Goal: Task Accomplishment & Management: Manage account settings

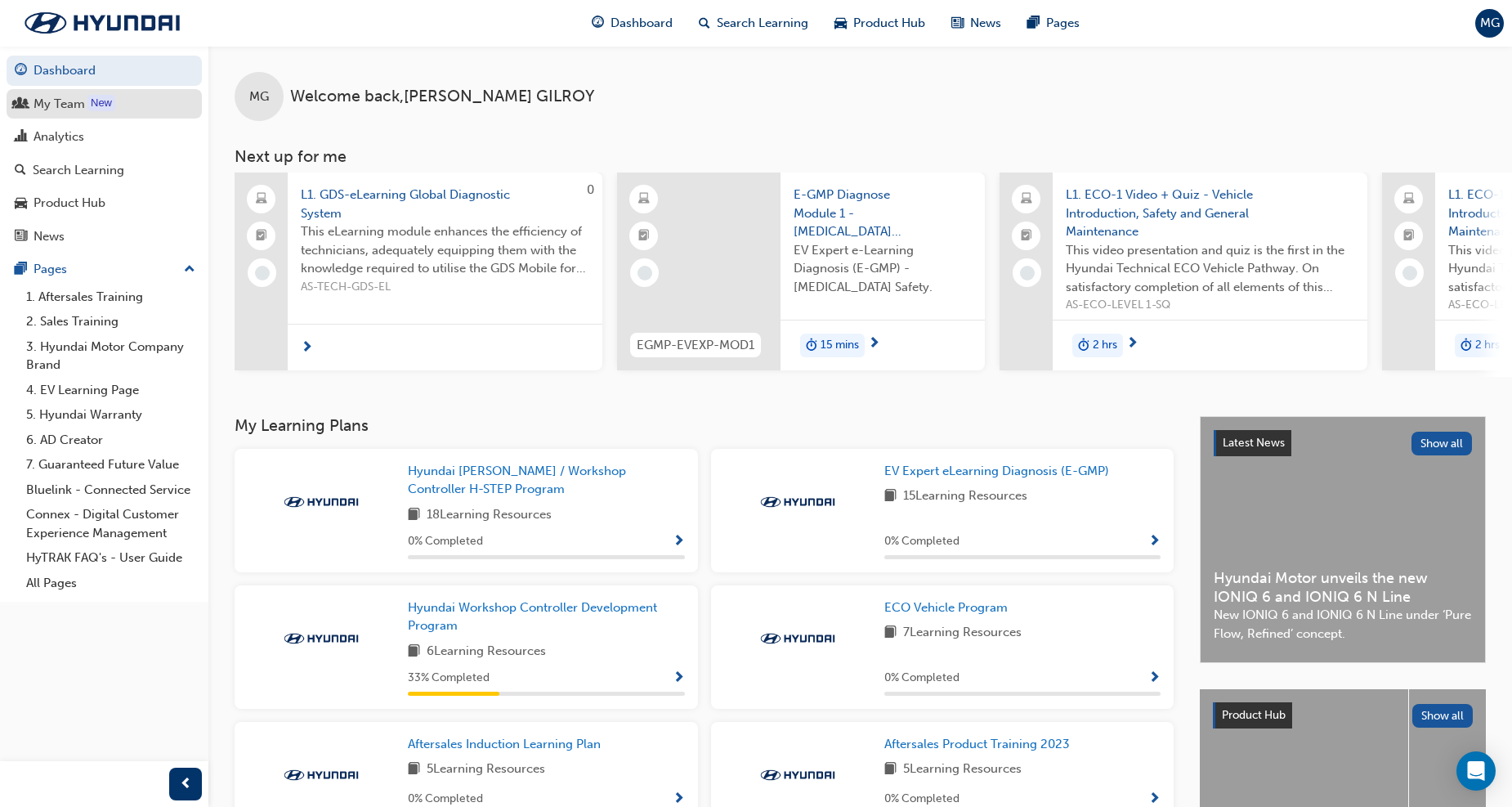
click at [61, 111] on div "My Team" at bounding box center [59, 104] width 51 height 19
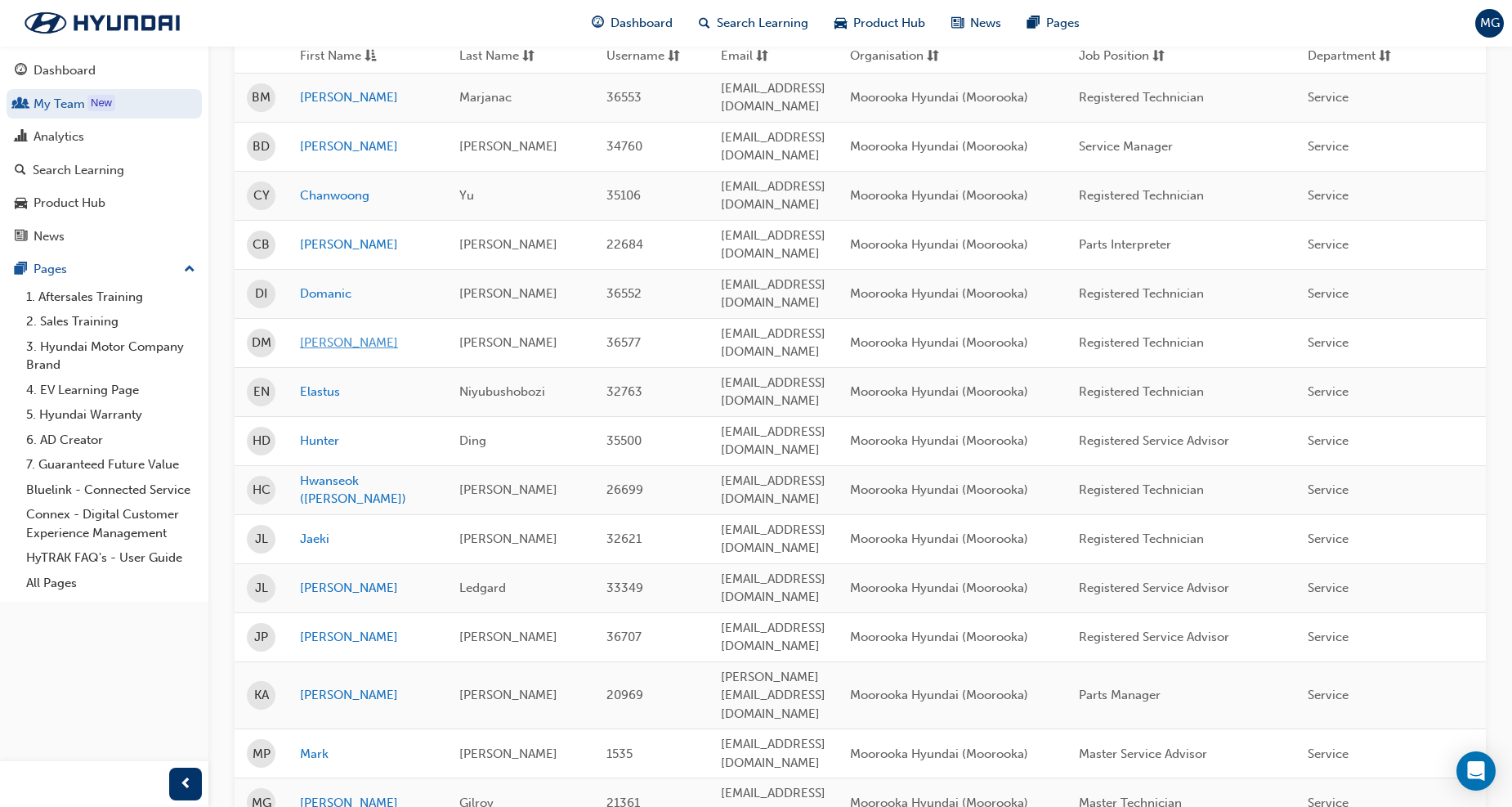
scroll to position [272, 0]
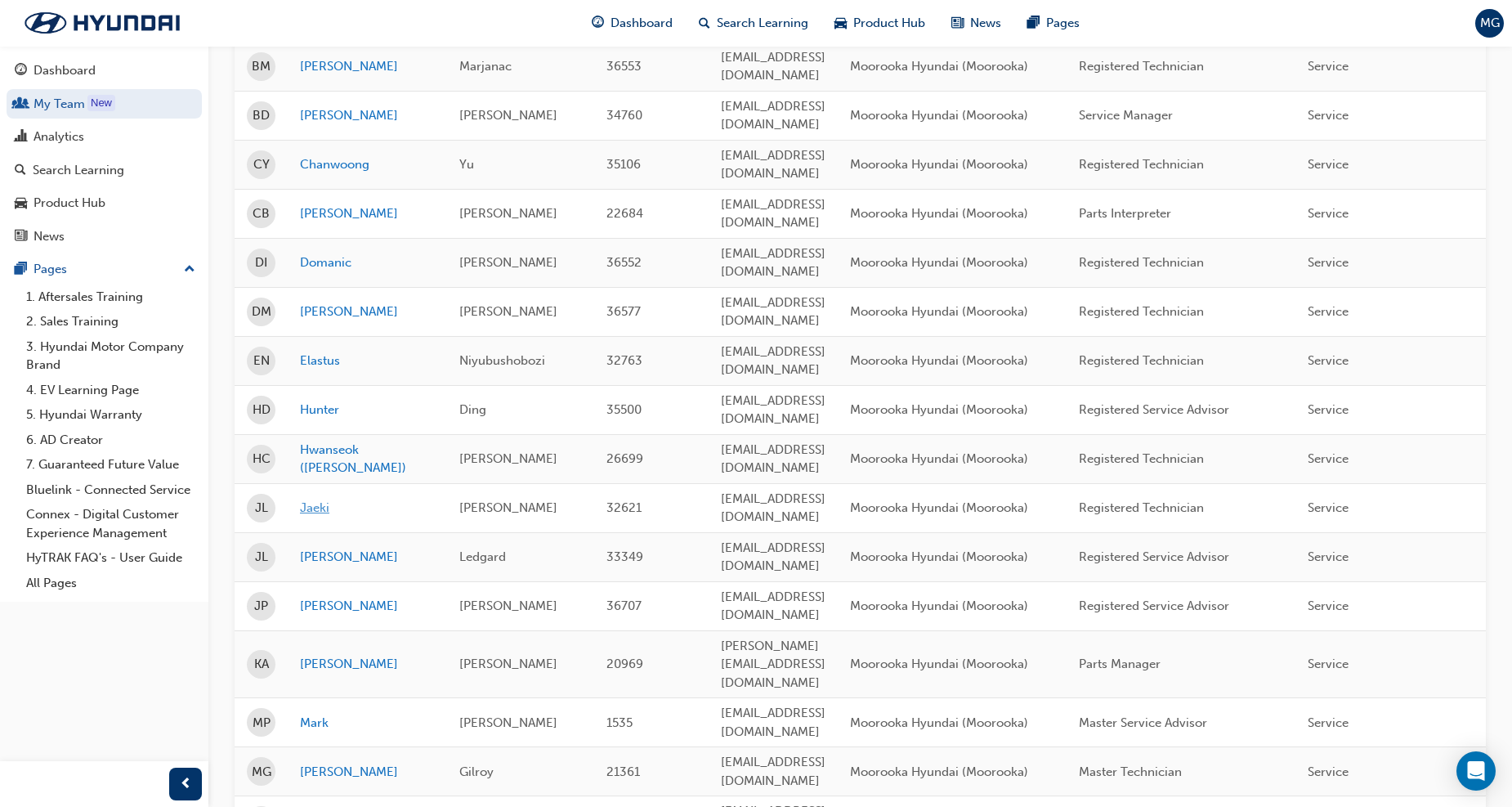
click at [324, 498] on link "Jaeki" at bounding box center [367, 507] width 135 height 19
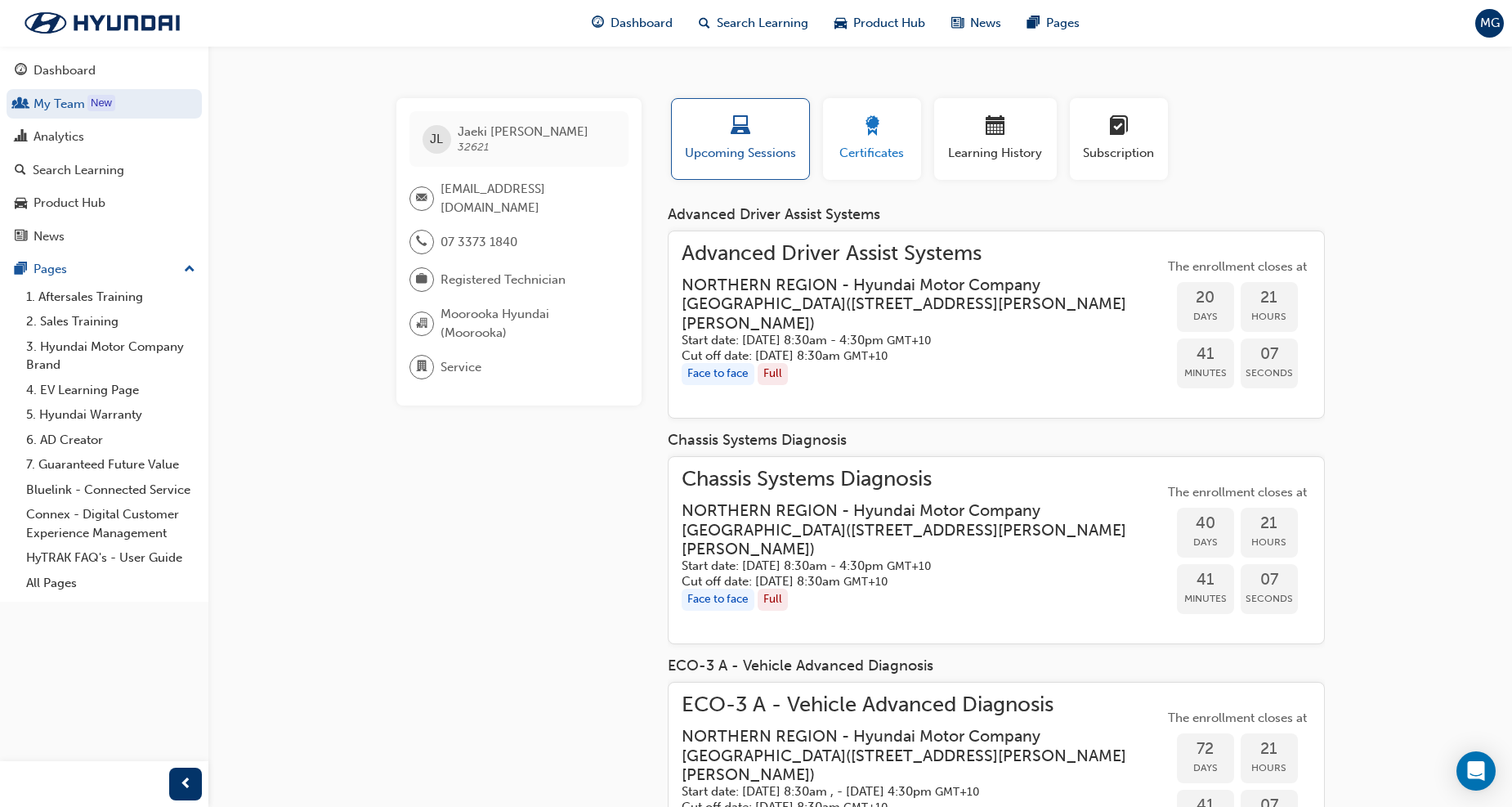
click at [866, 145] on span "Certificates" at bounding box center [872, 153] width 74 height 19
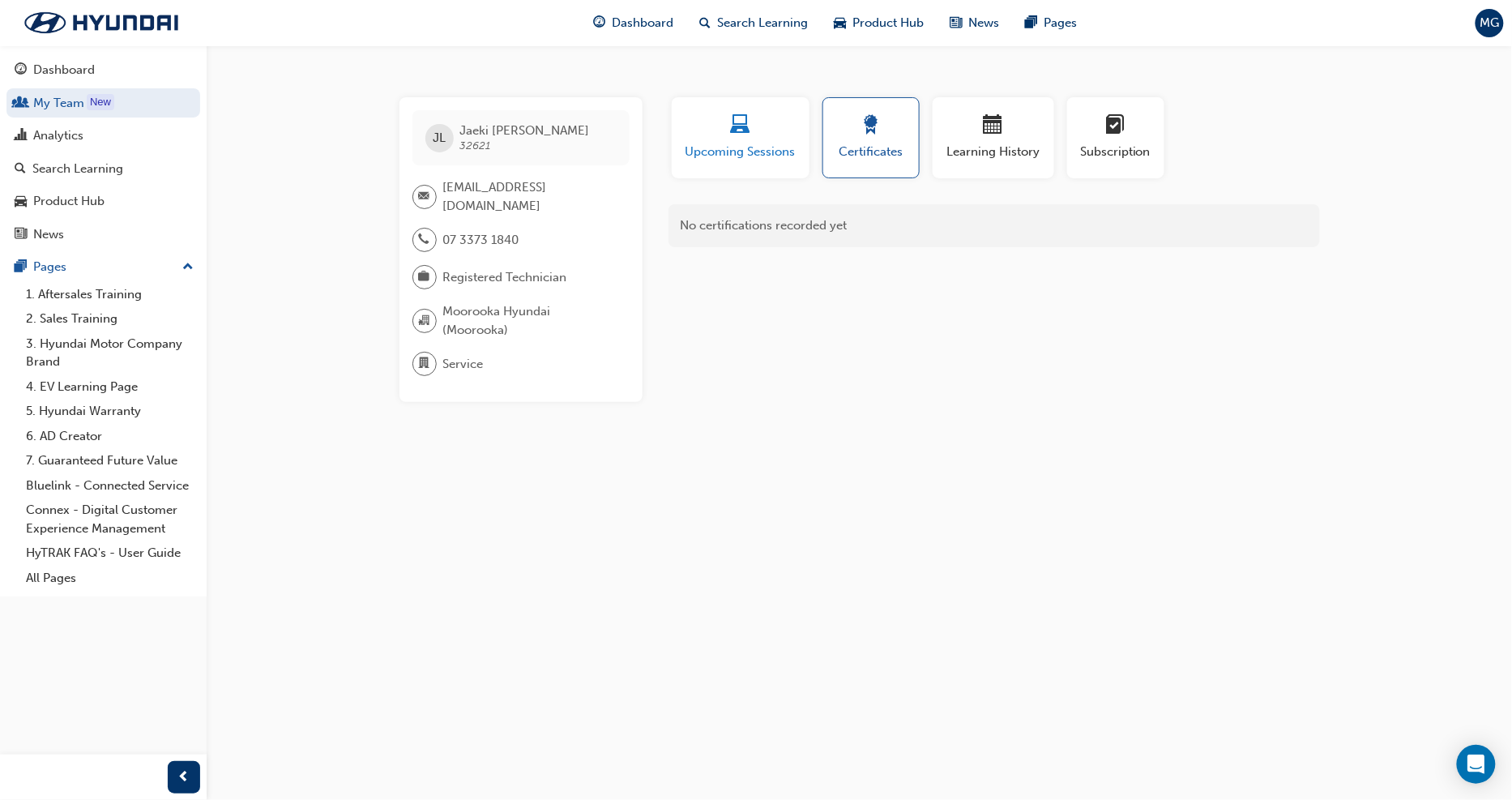
click at [772, 128] on div "button" at bounding box center [740, 128] width 113 height 25
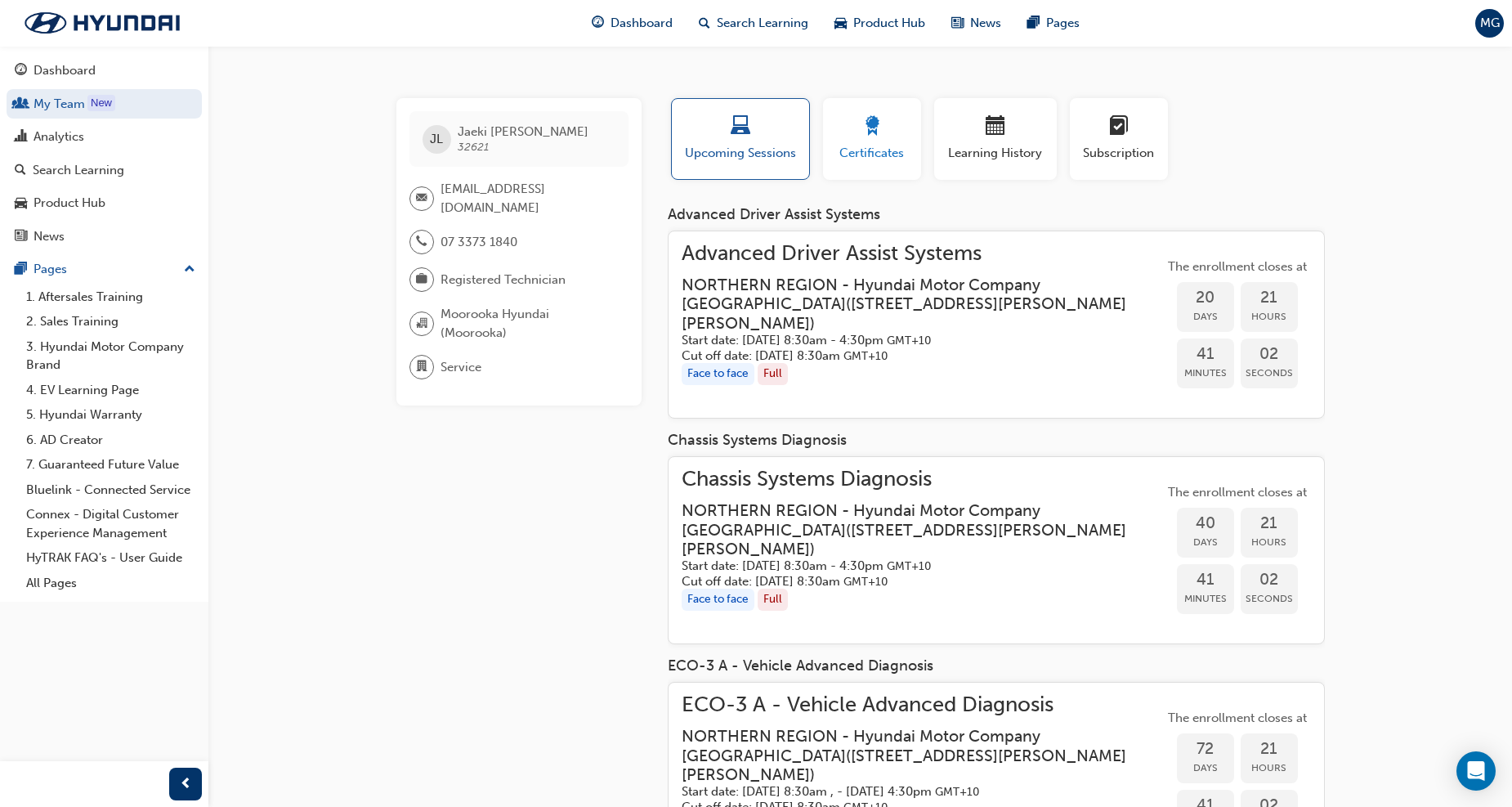
click at [852, 129] on div "button" at bounding box center [872, 129] width 74 height 25
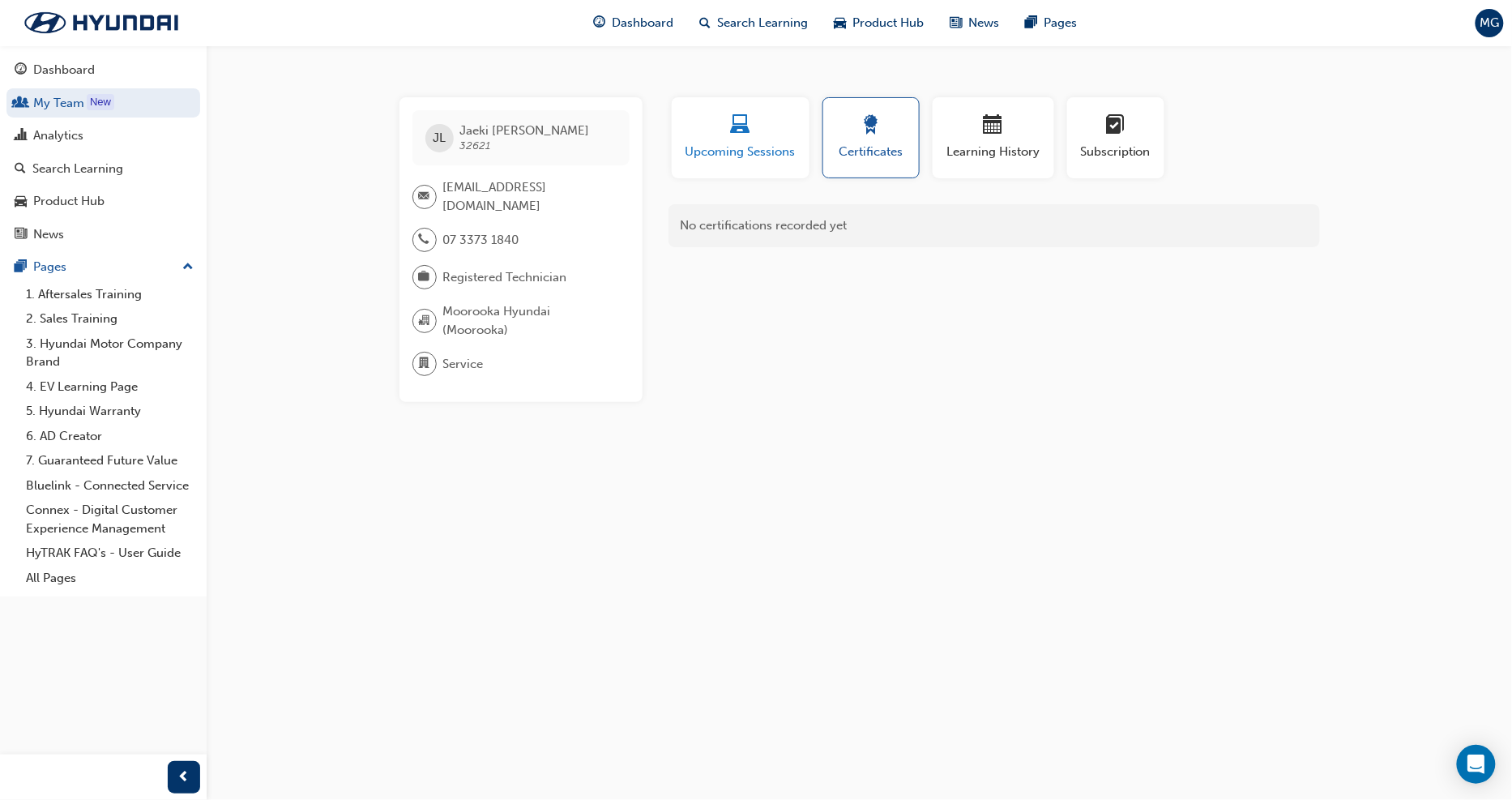
click at [776, 122] on div "button" at bounding box center [740, 128] width 113 height 25
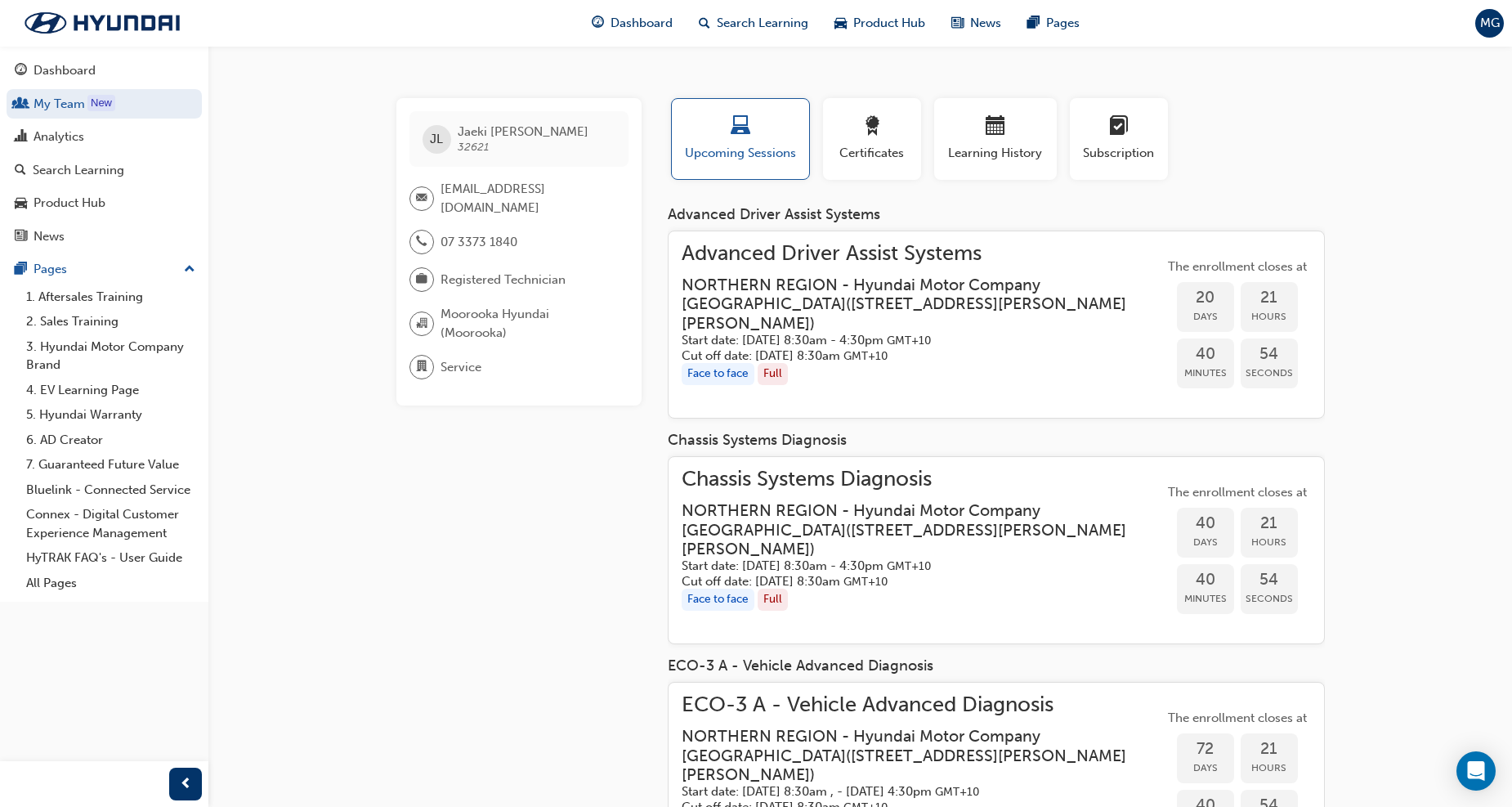
click at [810, 332] on h5 "Start date: Fri 19 Sep 2025 , 8:30am - 4:30pm GMT+10" at bounding box center [910, 340] width 456 height 15
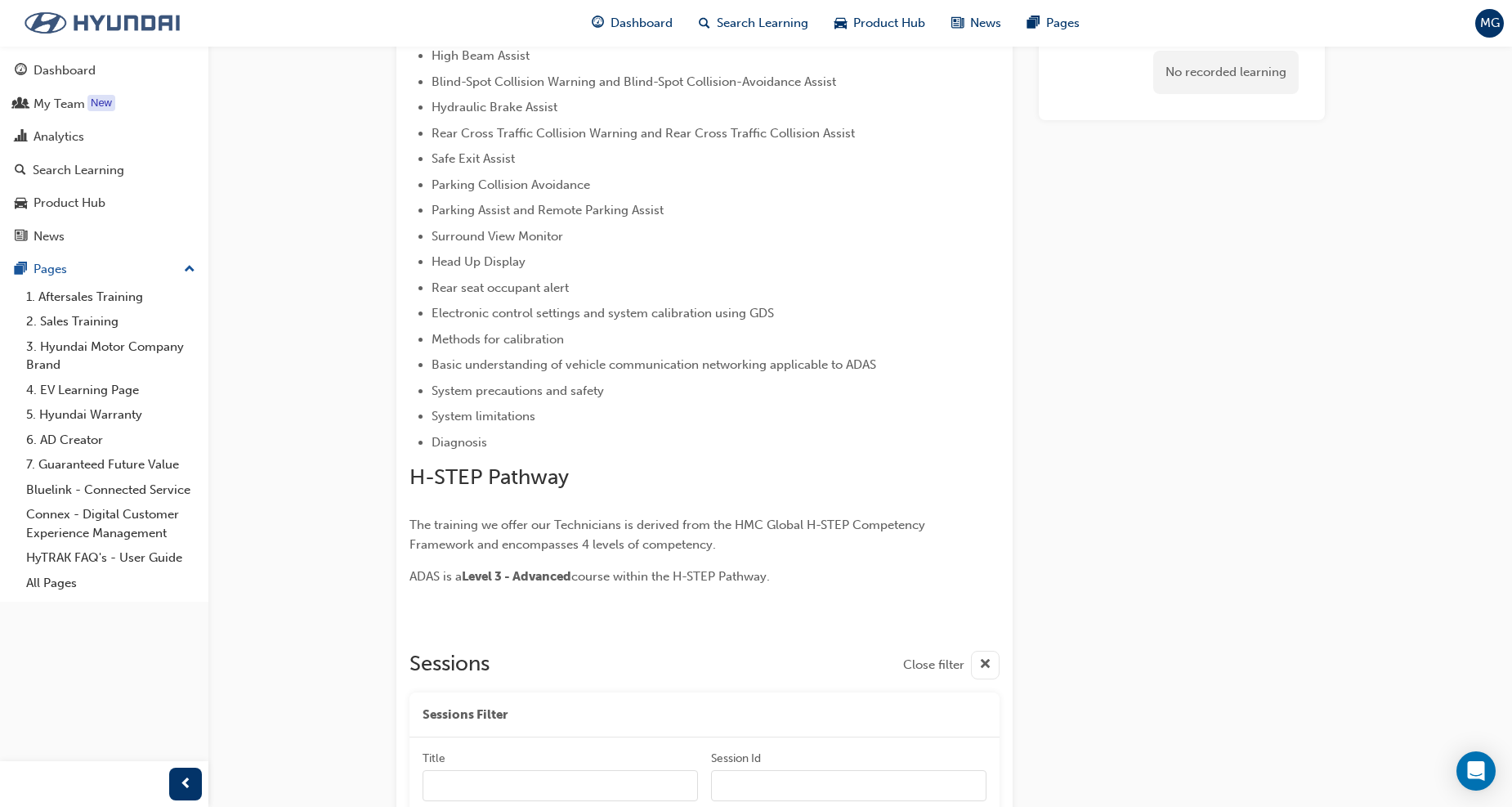
scroll to position [706, 0]
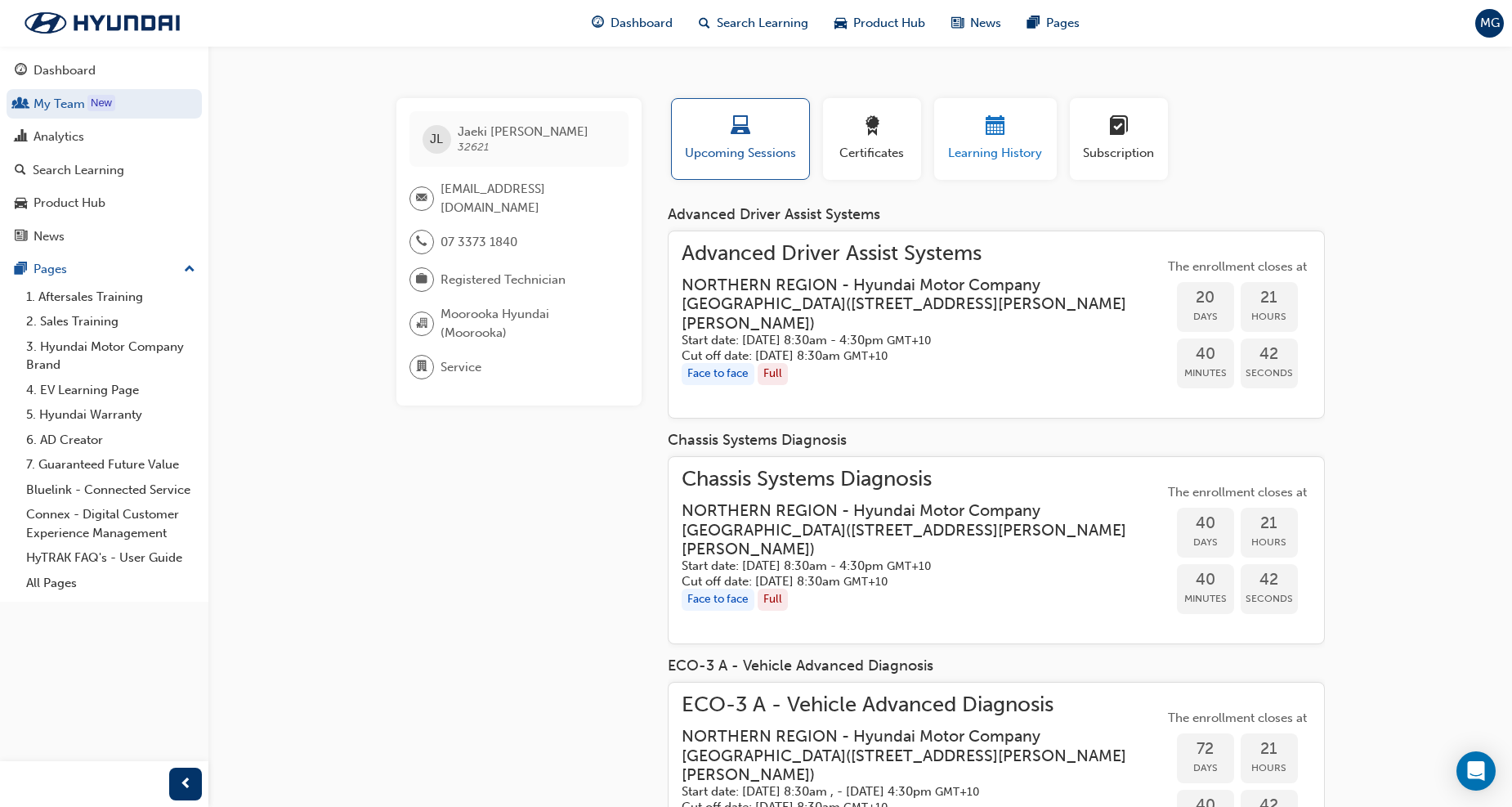
click at [1011, 147] on span "Learning History" at bounding box center [995, 153] width 98 height 19
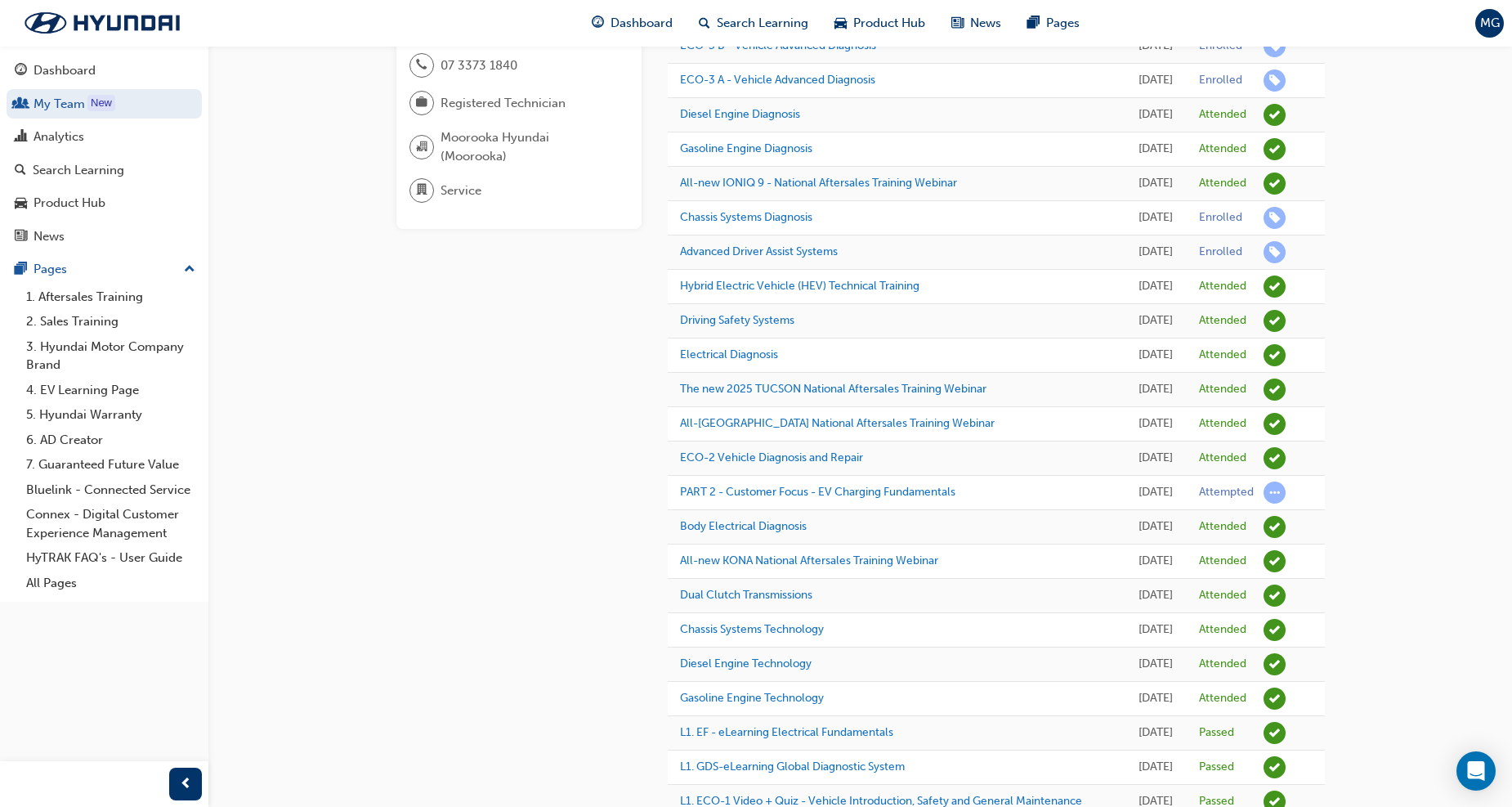
scroll to position [181, 0]
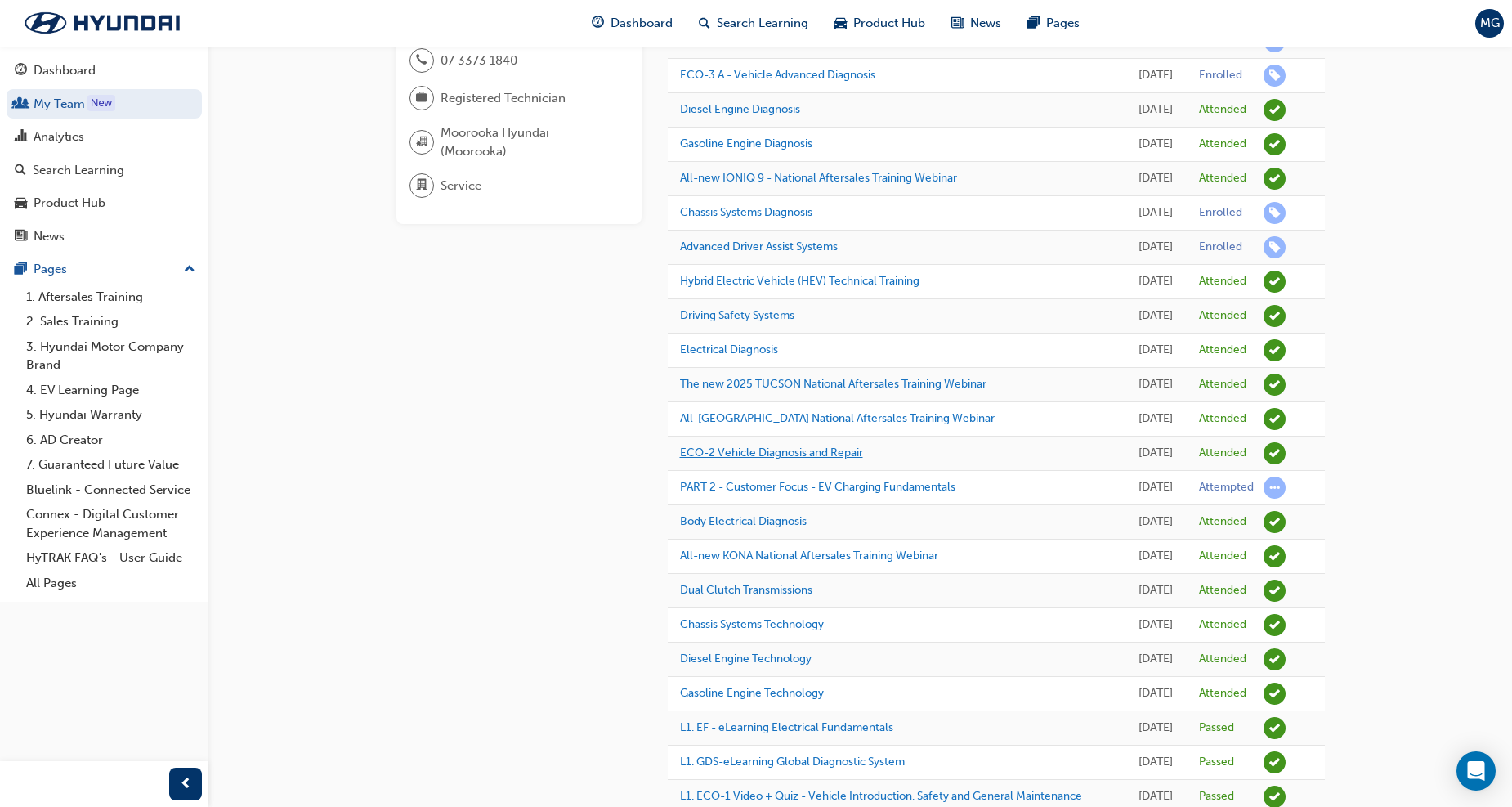
click at [778, 459] on link "ECO-2 Vehicle Diagnosis and Repair" at bounding box center [771, 452] width 183 height 14
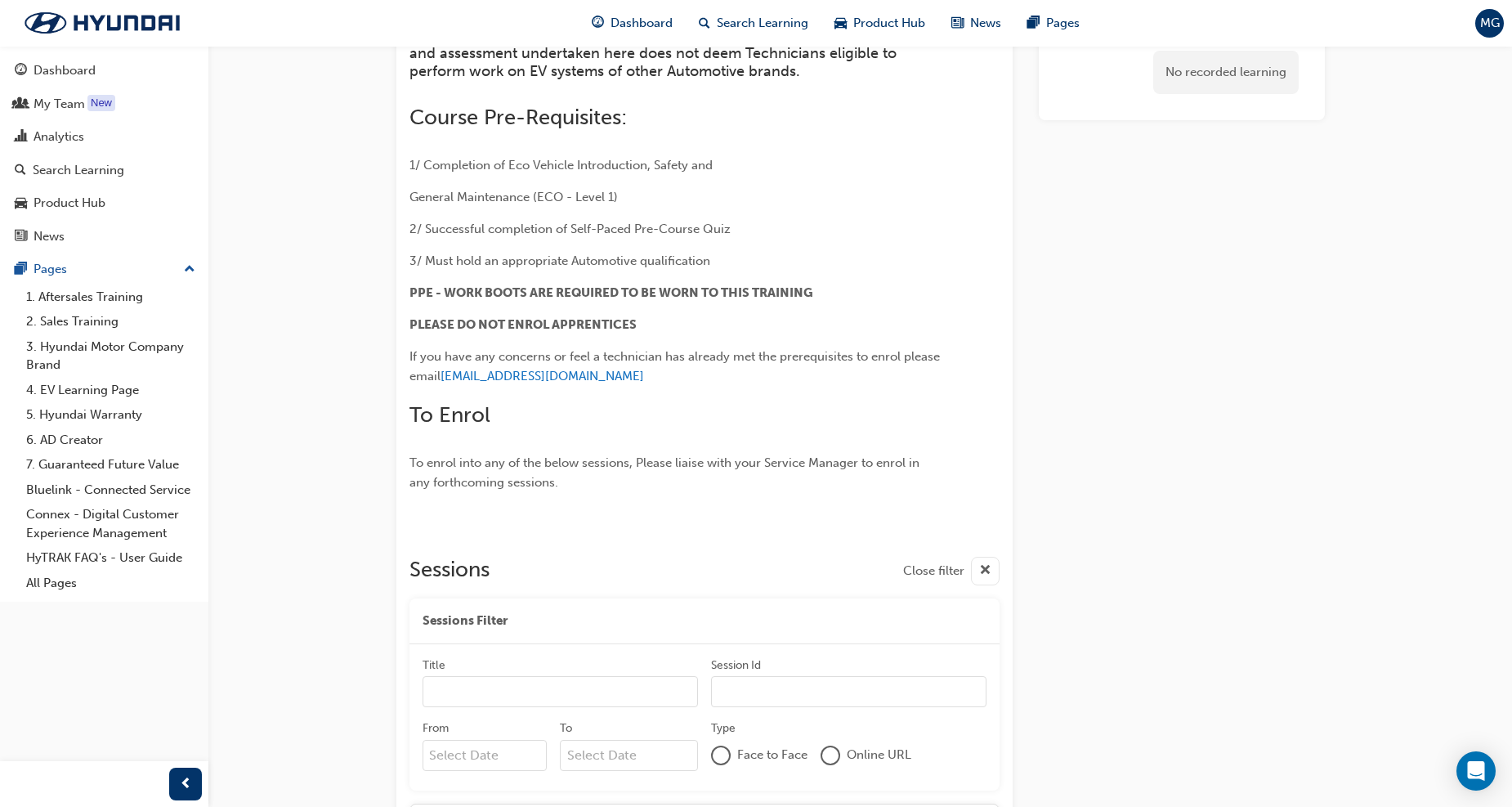
scroll to position [912, 0]
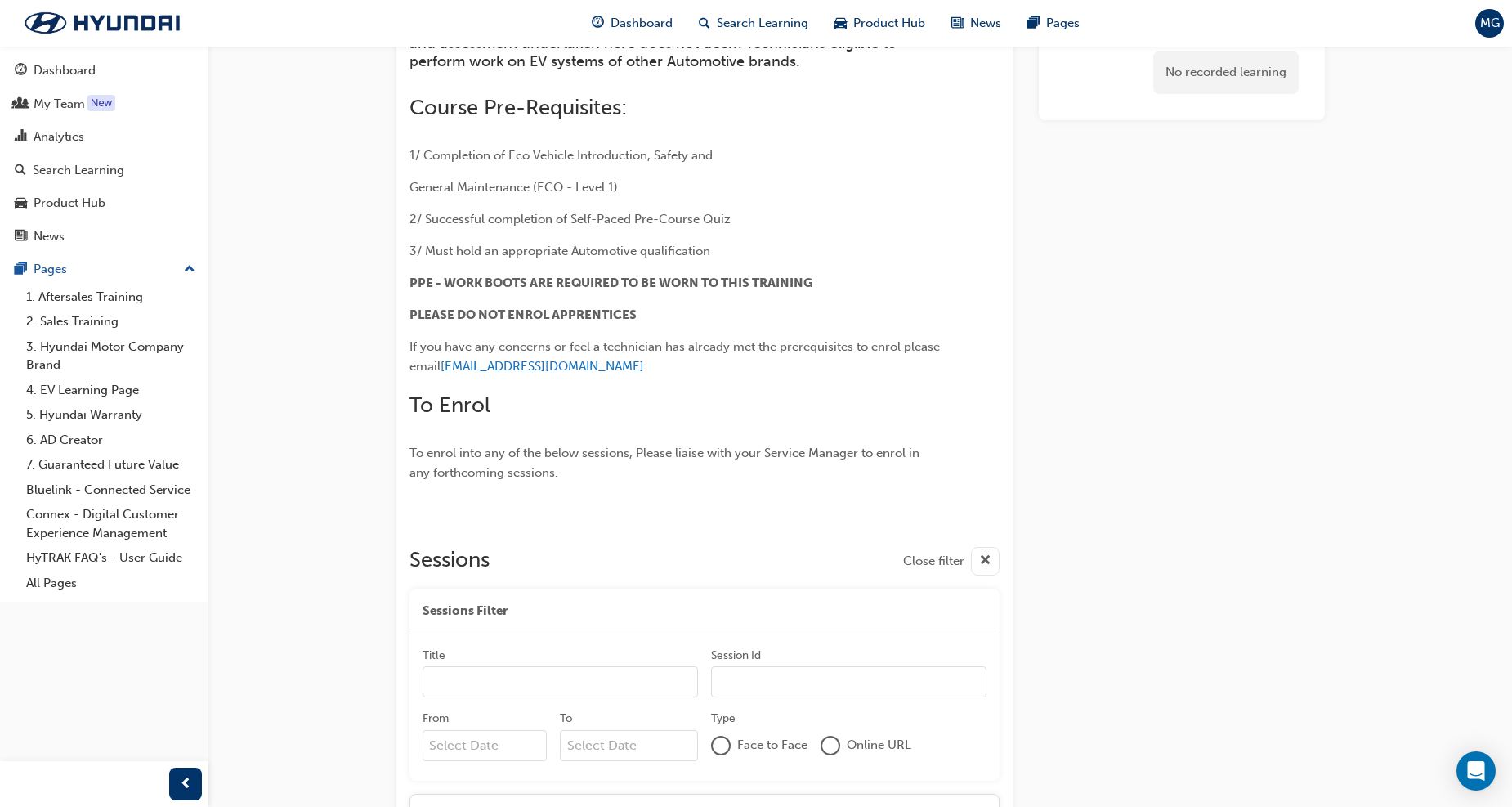
click at [983, 562] on span "cross-icon" at bounding box center [985, 561] width 13 height 21
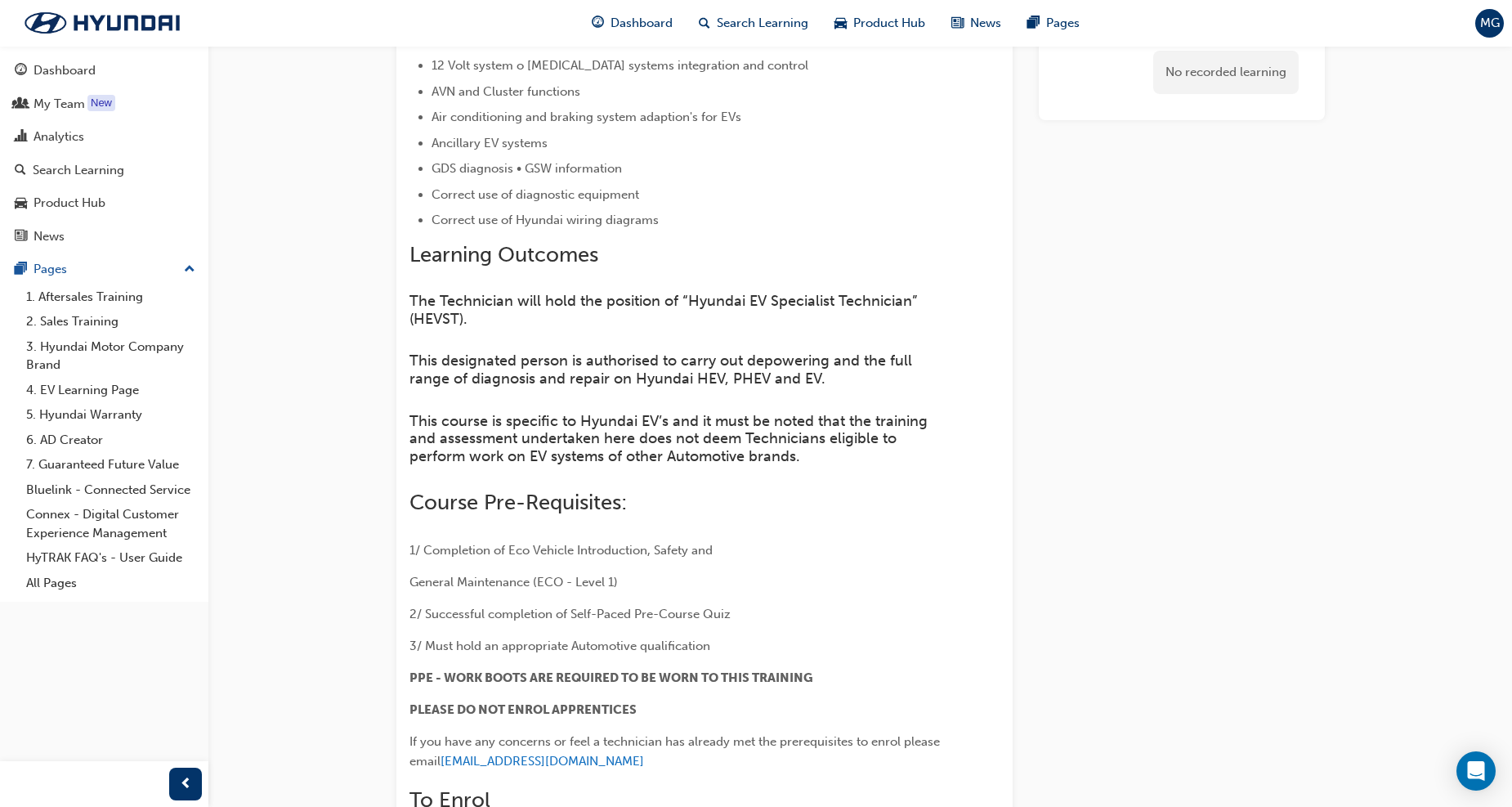
scroll to position [0, 0]
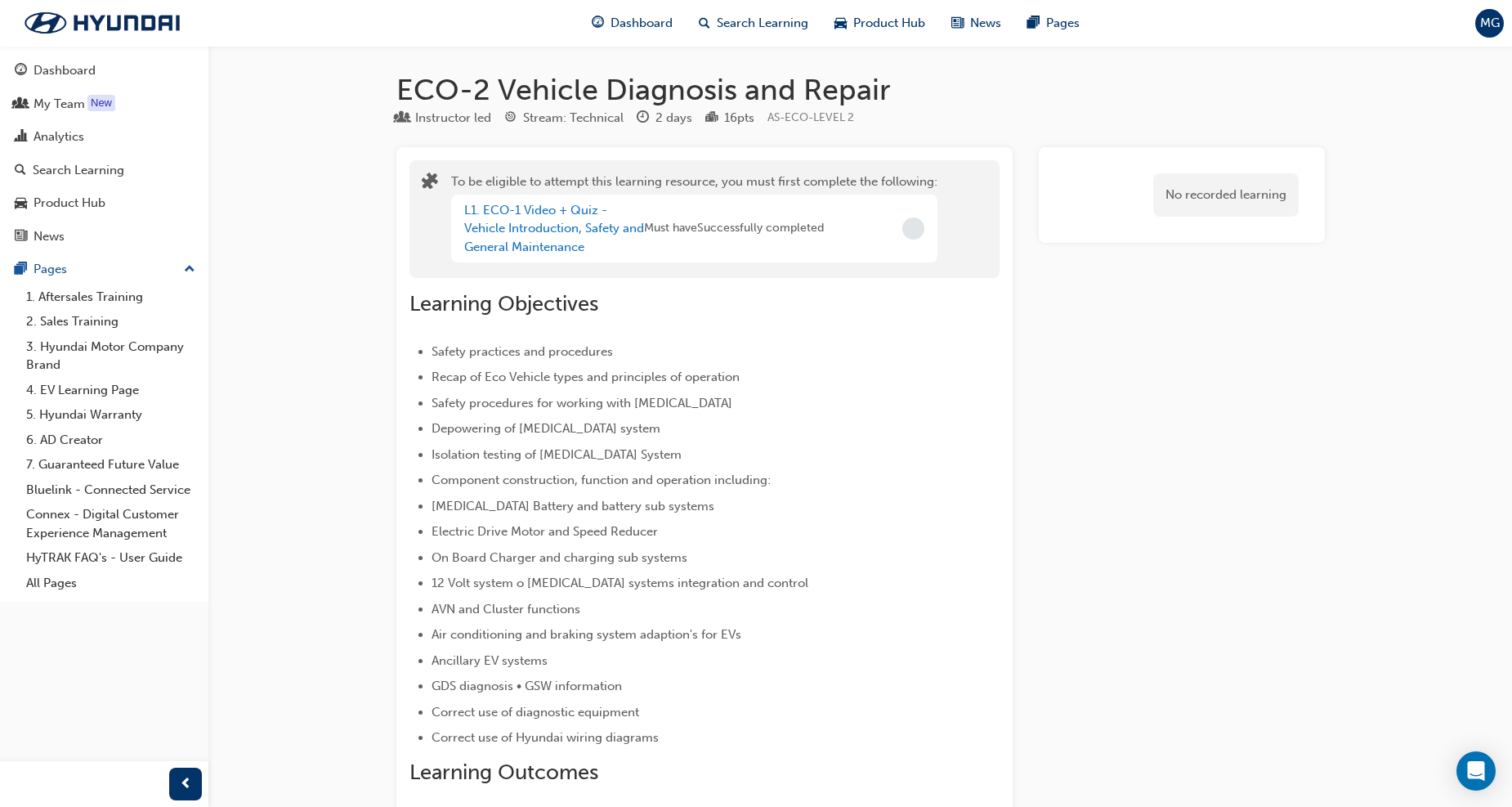
click at [1495, 24] on span "MG" at bounding box center [1489, 23] width 20 height 19
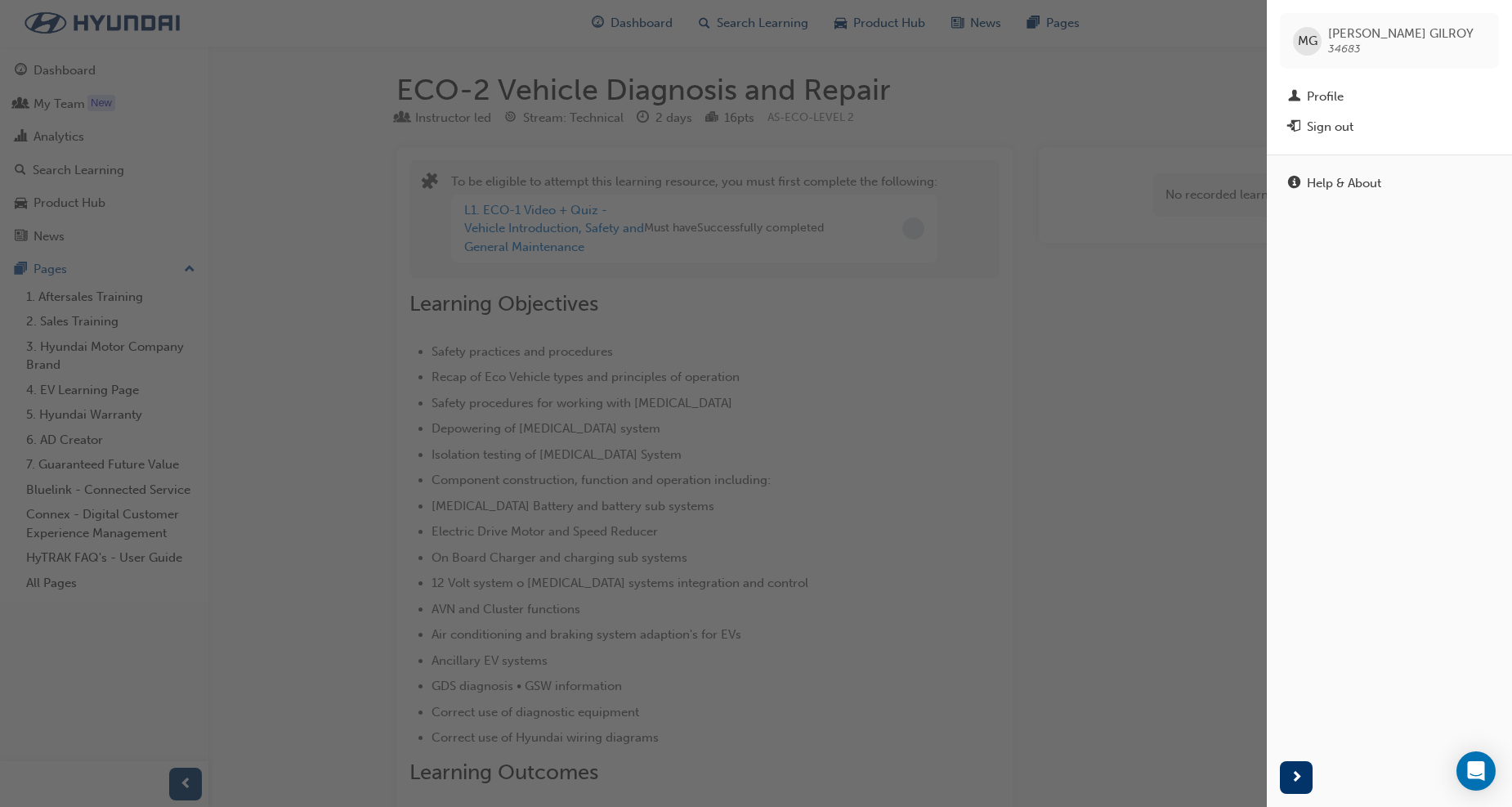
click at [1154, 222] on div "button" at bounding box center [633, 404] width 1266 height 807
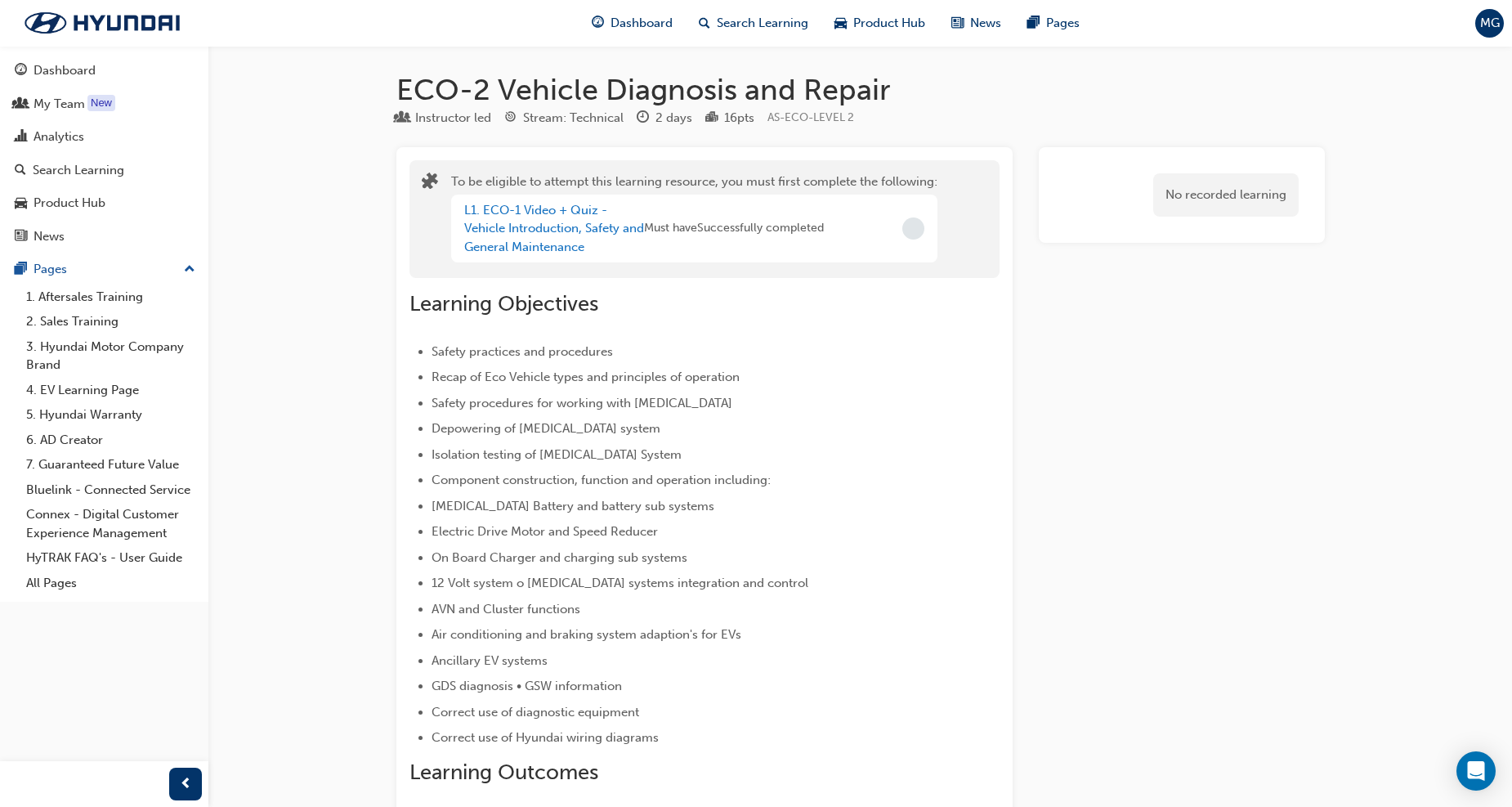
click at [1496, 30] on span "MG" at bounding box center [1489, 23] width 20 height 19
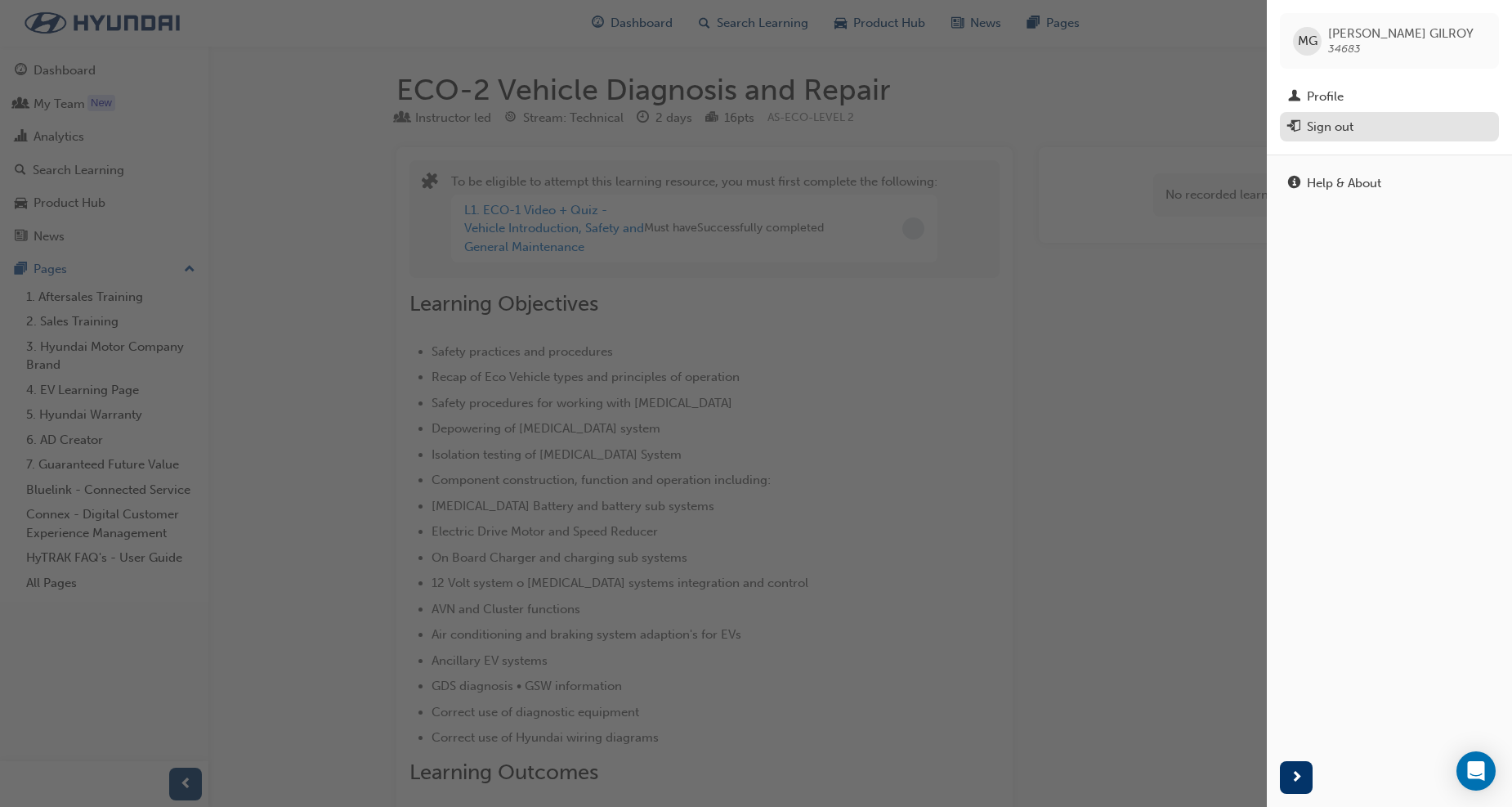
click at [1374, 122] on div "Sign out" at bounding box center [1389, 127] width 203 height 21
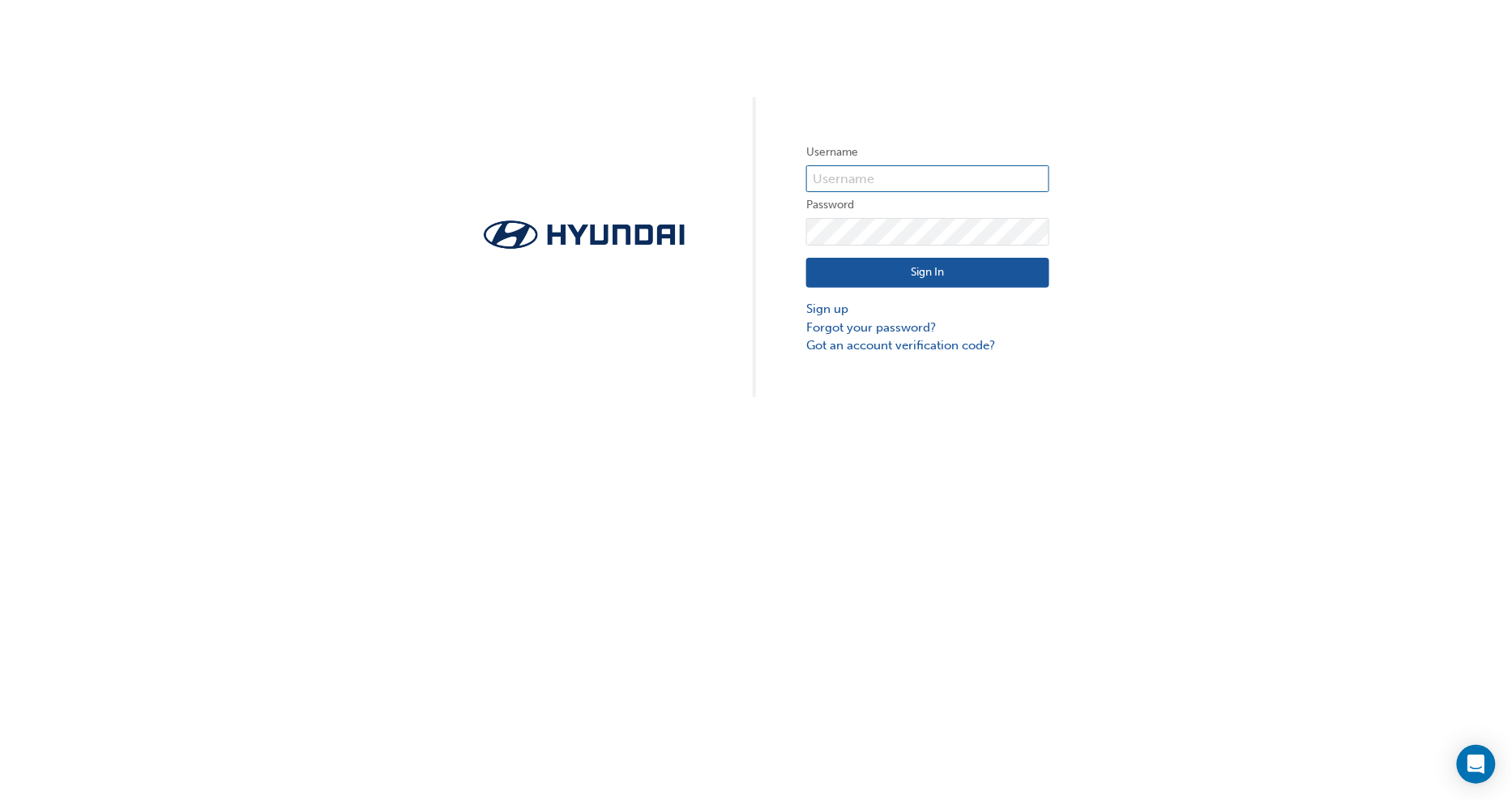
click at [982, 179] on input "text" at bounding box center [928, 179] width 243 height 28
click at [969, 180] on input "32763" at bounding box center [928, 179] width 243 height 28
type input "3"
click at [953, 183] on input "text" at bounding box center [928, 179] width 243 height 28
type input "32621"
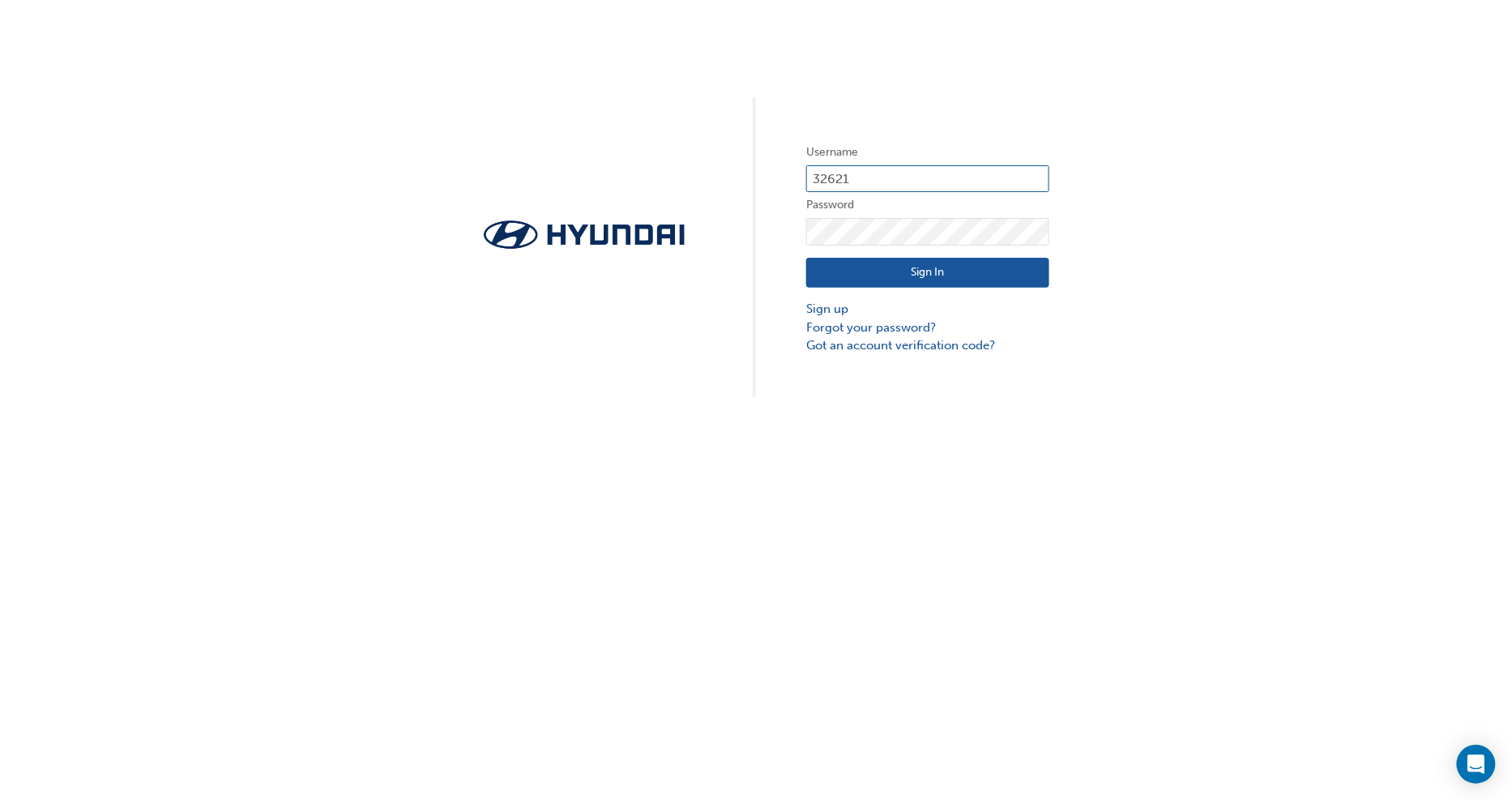
click at [949, 185] on input "32621" at bounding box center [928, 179] width 243 height 28
click button "Sign In" at bounding box center [928, 273] width 243 height 30
